Goal: Information Seeking & Learning: Learn about a topic

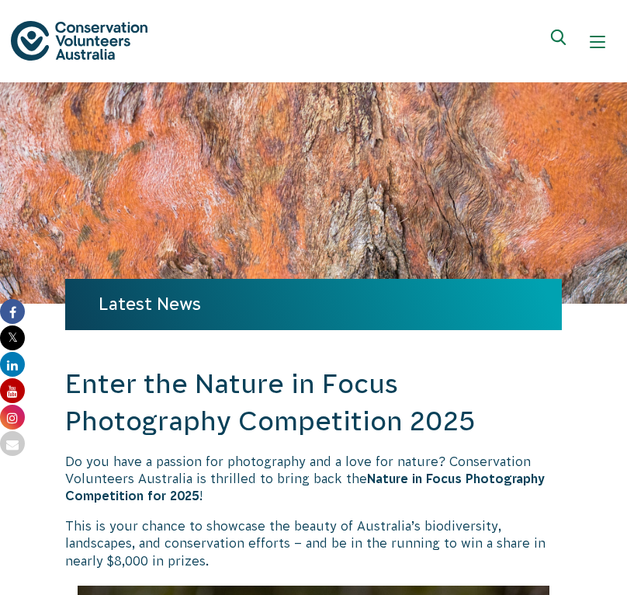
click at [84, 54] on img at bounding box center [79, 41] width 137 height 40
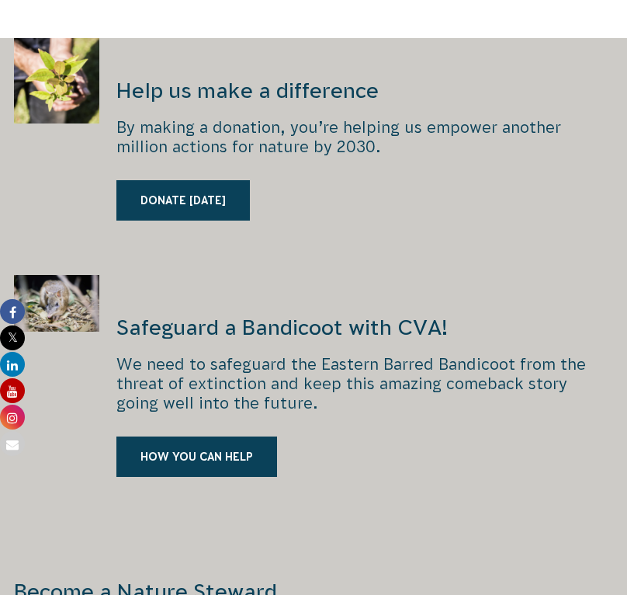
scroll to position [1773, 0]
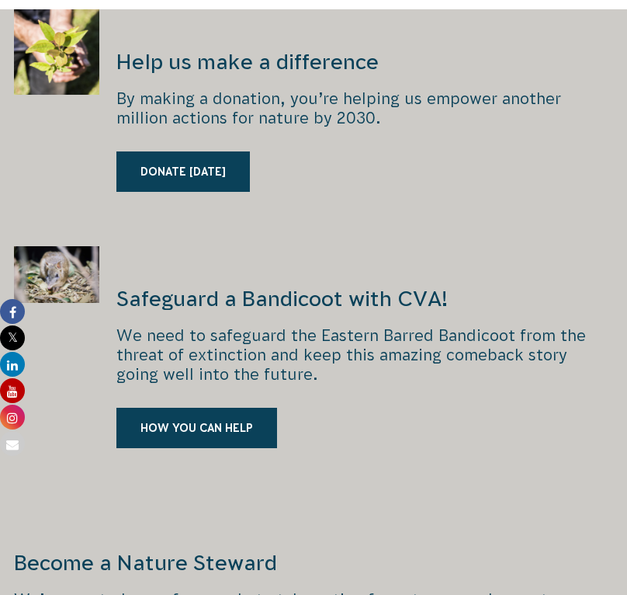
click at [620, 246] on div "Safeguard a Bandicoot with CVA! We need to safeguard the Eastern Barred Bandico…" at bounding box center [313, 374] width 616 height 256
click at [619, 246] on div "Safeguard a Bandicoot with CVA! We need to safeguard the Eastern Barred Bandico…" at bounding box center [313, 374] width 616 height 256
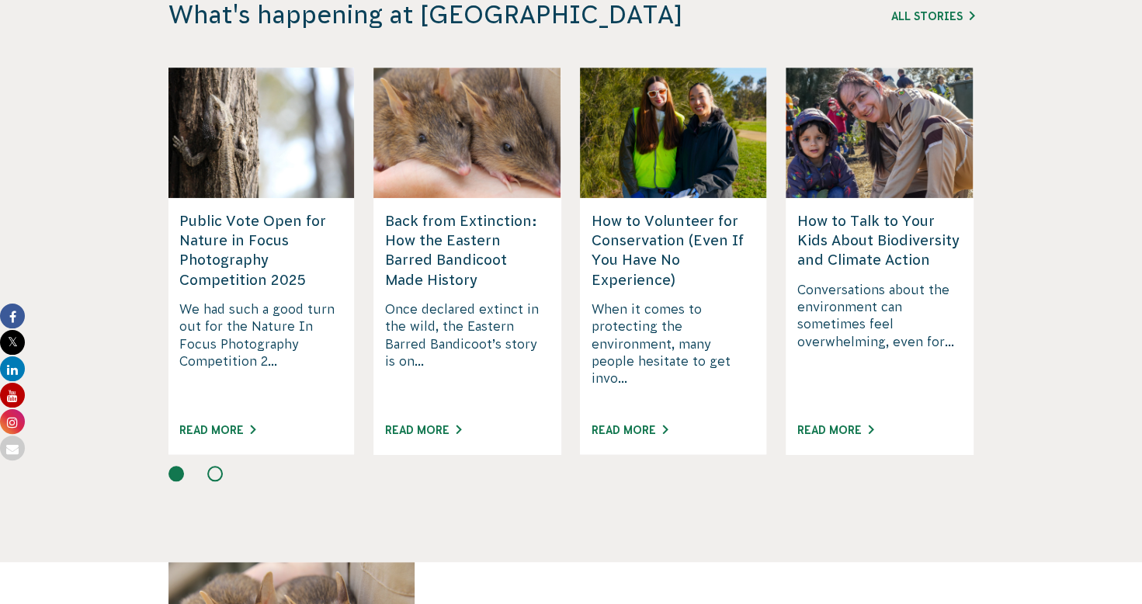
scroll to position [4105, 0]
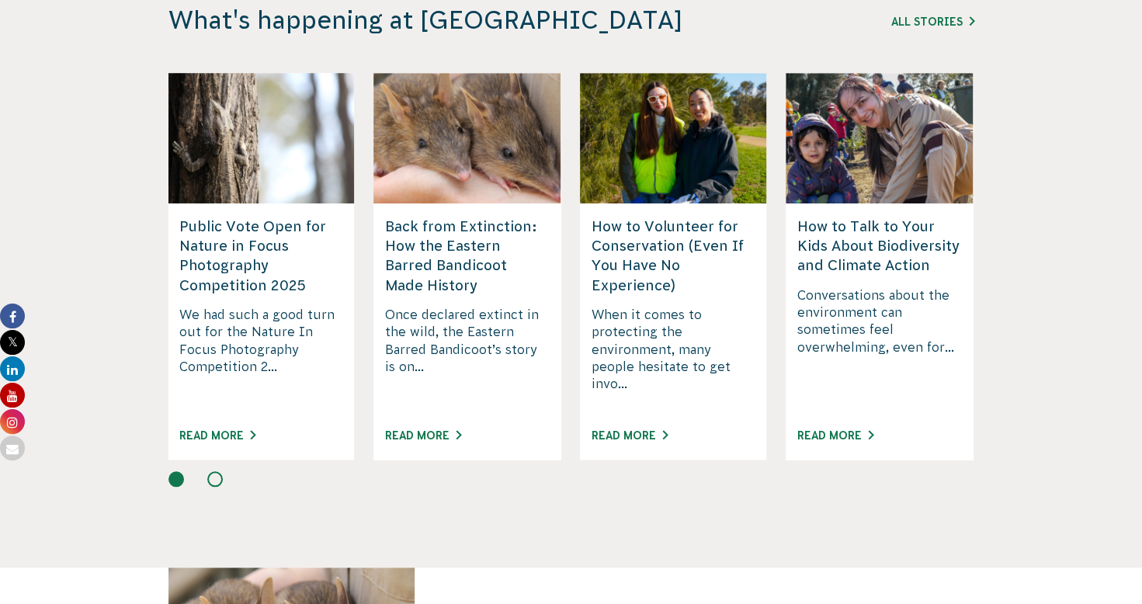
click at [238, 240] on h5 "Public Vote Open for Nature in Focus Photography Competition 2025" at bounding box center [261, 256] width 164 height 78
click at [191, 429] on link "Read More" at bounding box center [217, 435] width 76 height 12
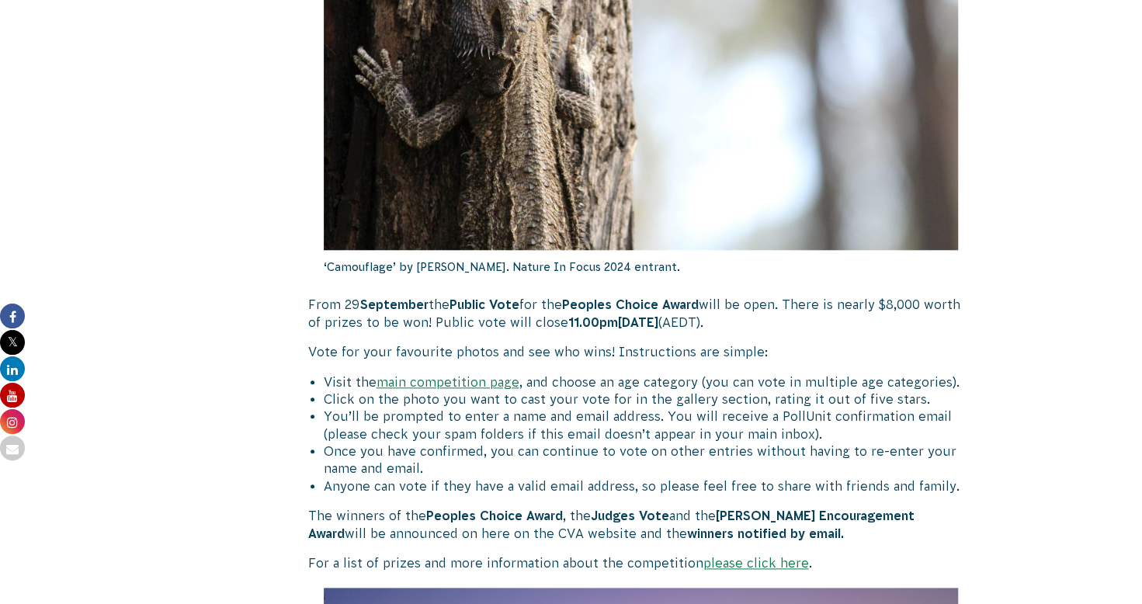
scroll to position [792, 0]
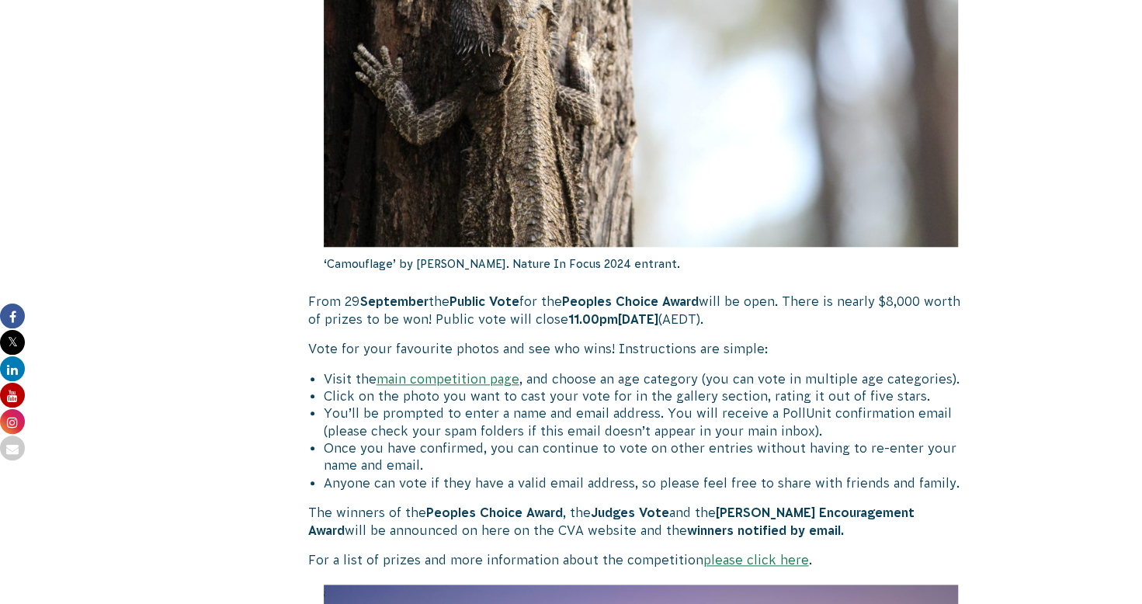
click at [761, 560] on link "please click here" at bounding box center [756, 560] width 106 height 14
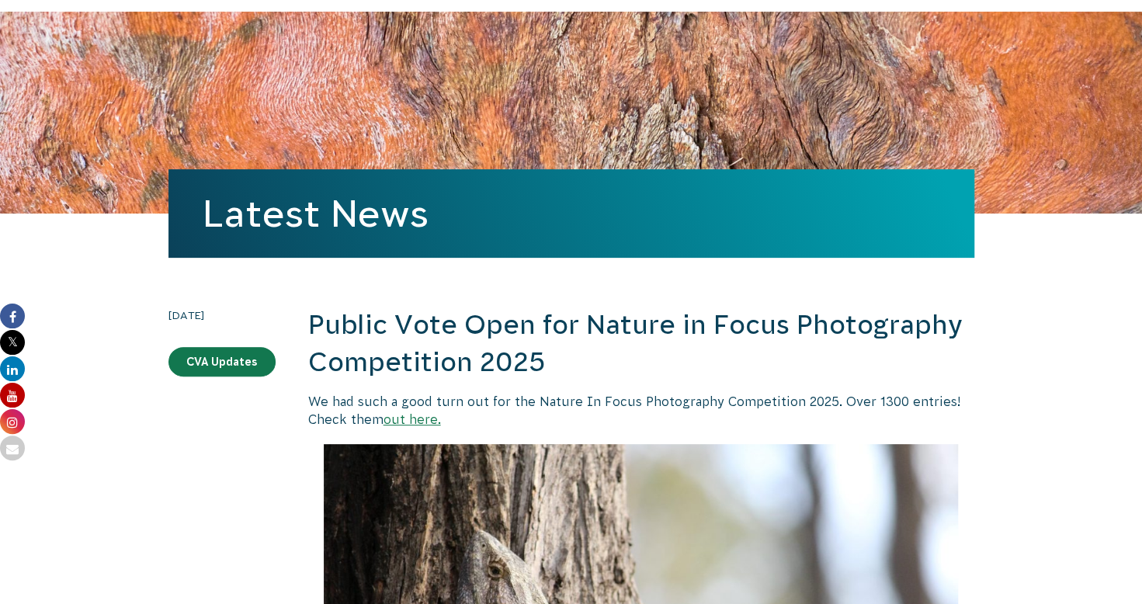
scroll to position [0, 0]
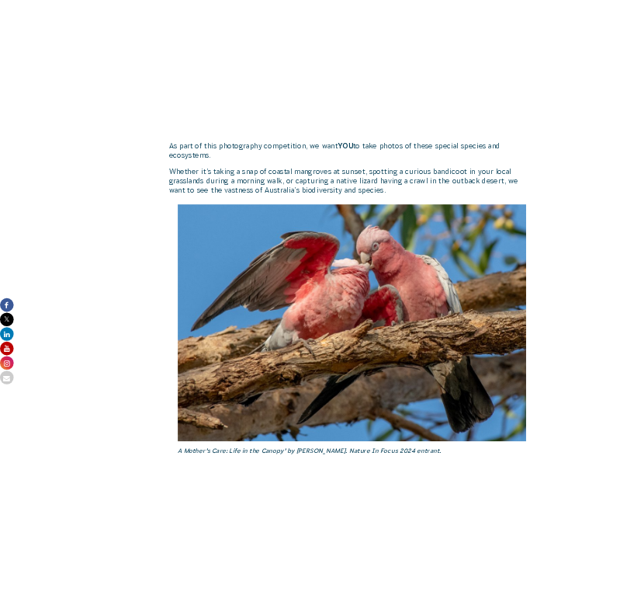
scroll to position [1055, 0]
